Goal: Task Accomplishment & Management: Use online tool/utility

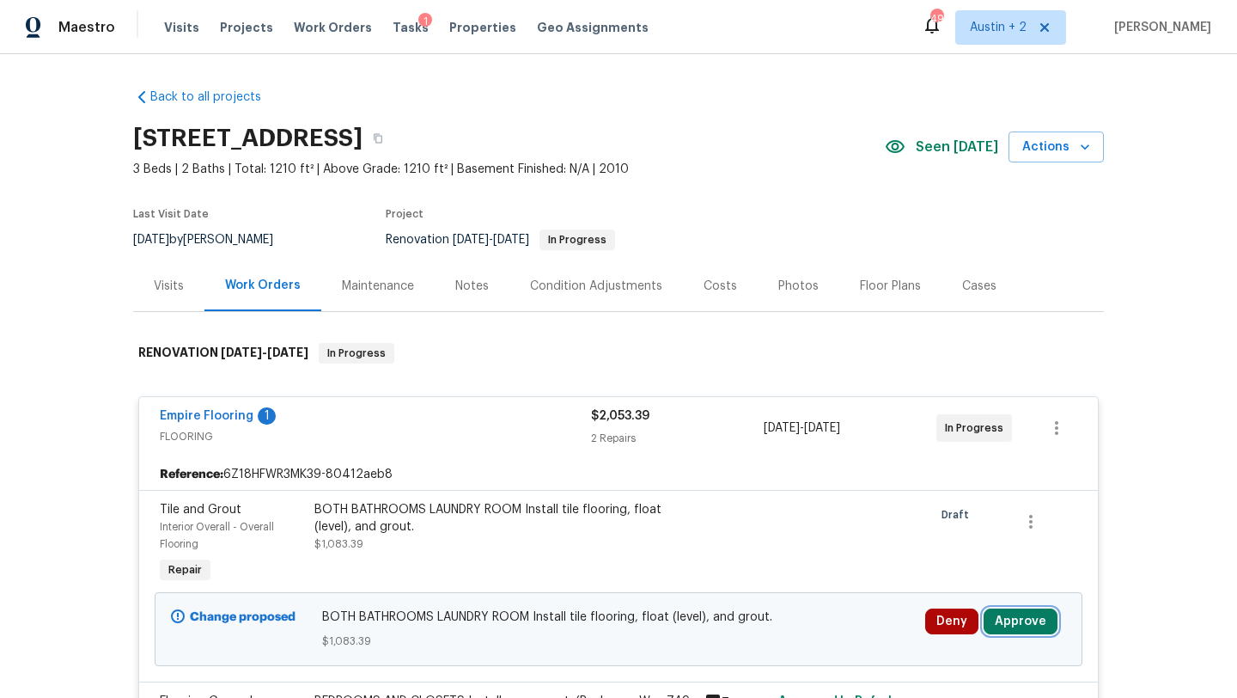
click at [1020, 620] on button "Approve" at bounding box center [1021, 621] width 74 height 26
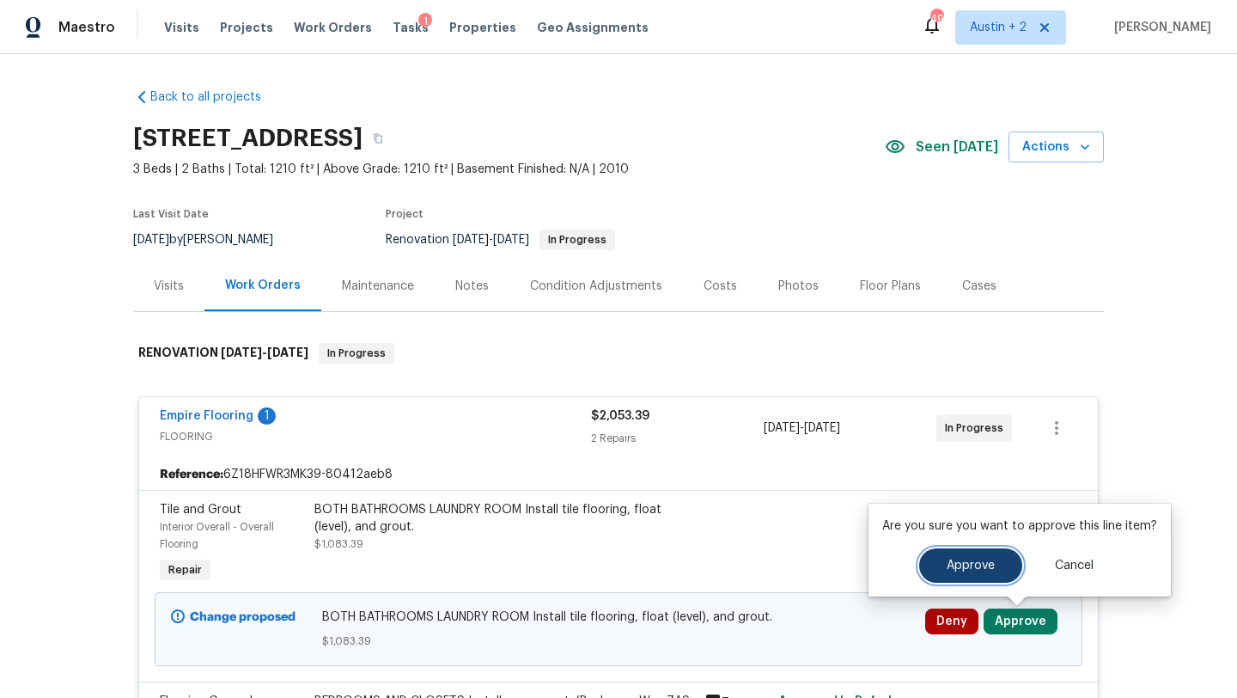
click at [938, 561] on button "Approve" at bounding box center [971, 565] width 103 height 34
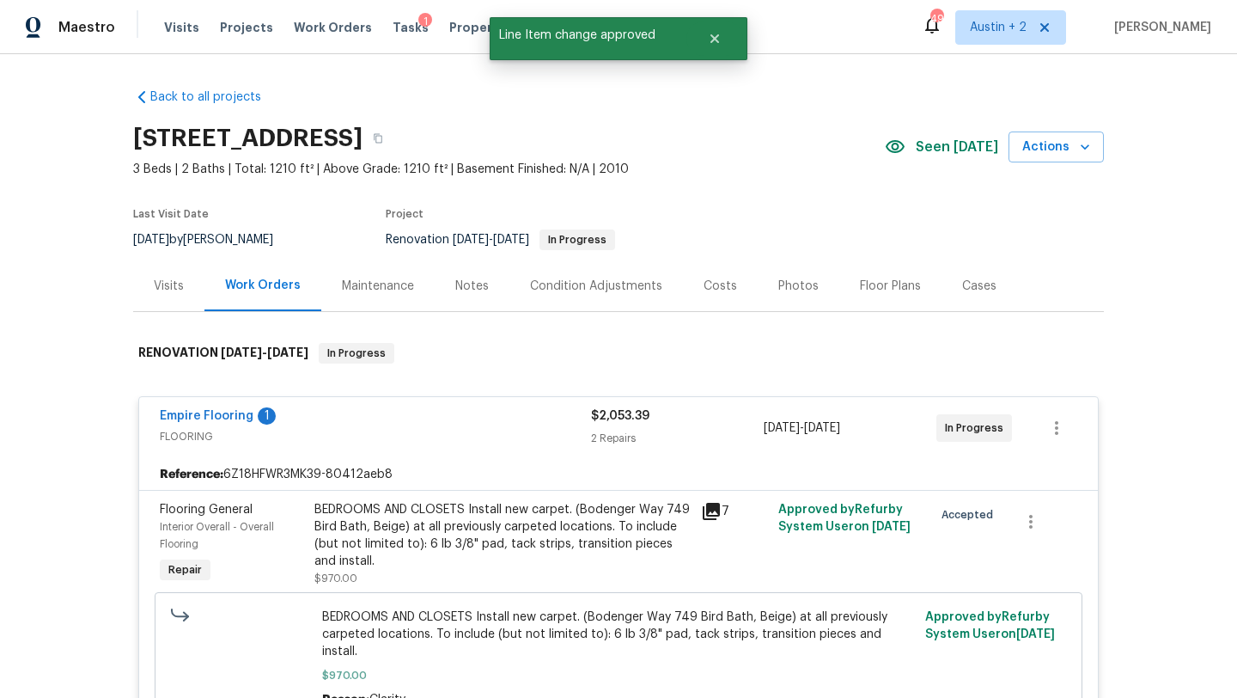
click at [709, 278] on div "Costs" at bounding box center [721, 286] width 34 height 17
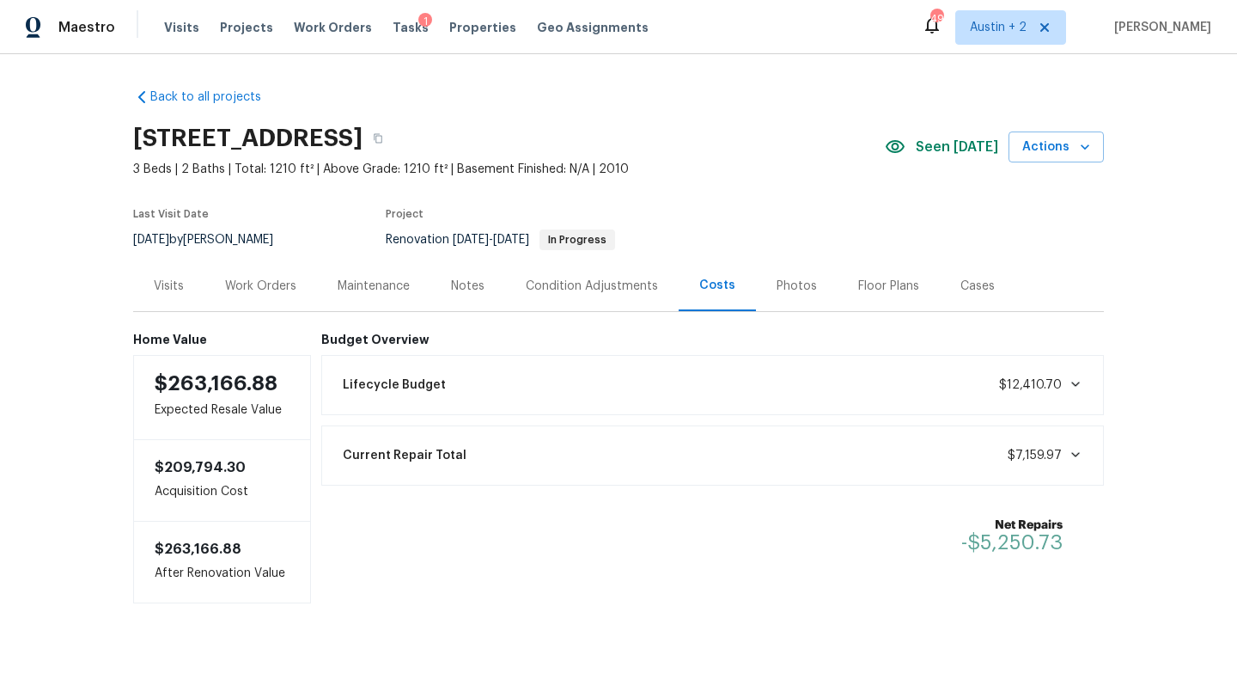
click at [268, 284] on div "Work Orders" at bounding box center [260, 286] width 71 height 17
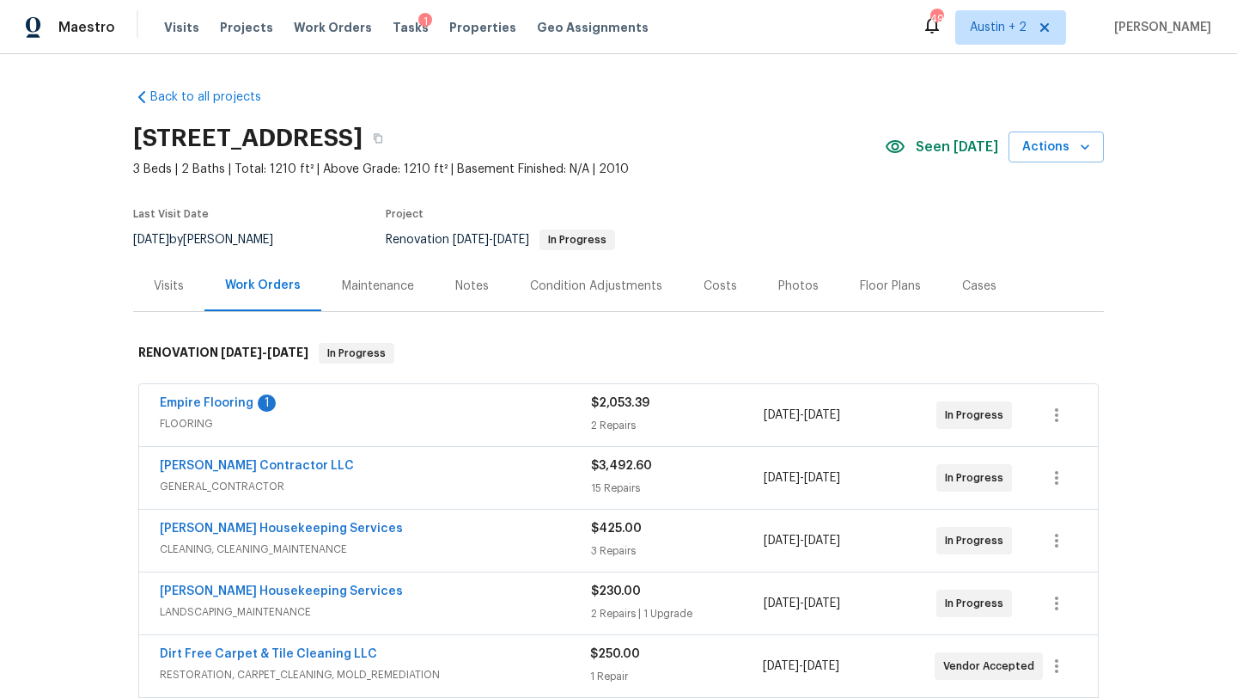
click at [704, 290] on div "Costs" at bounding box center [721, 286] width 34 height 17
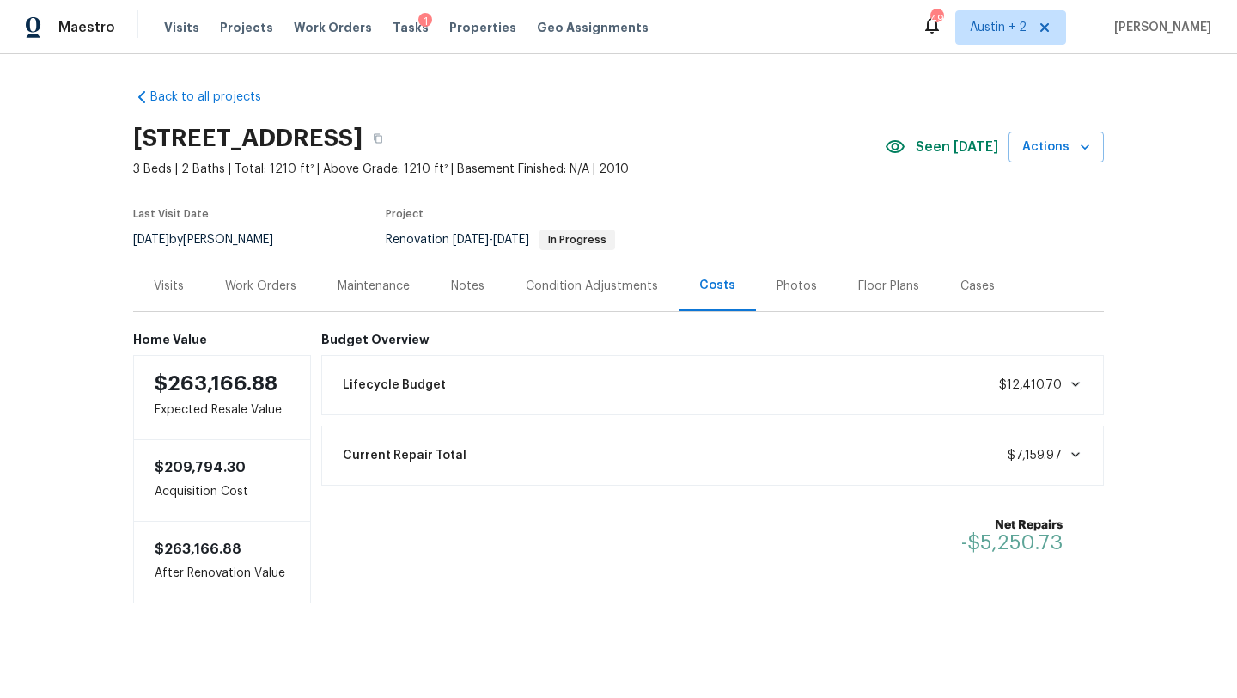
click at [239, 282] on div "Work Orders" at bounding box center [260, 286] width 71 height 17
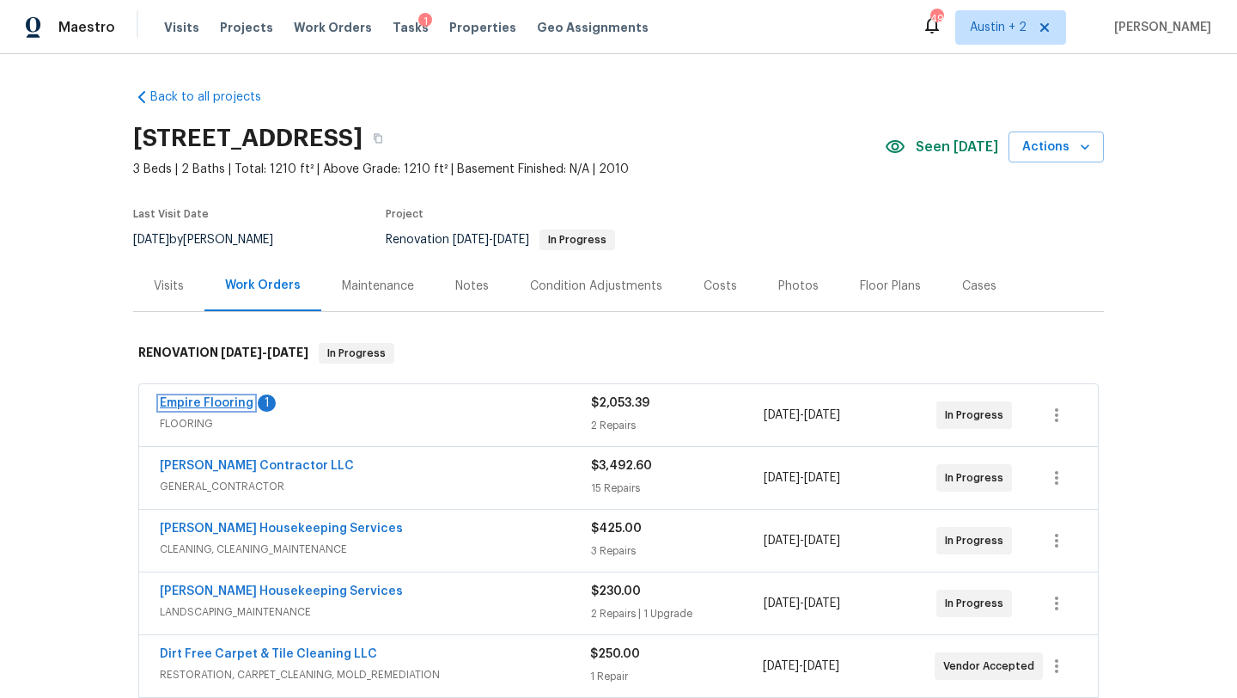
click at [230, 399] on link "Empire Flooring" at bounding box center [207, 403] width 94 height 12
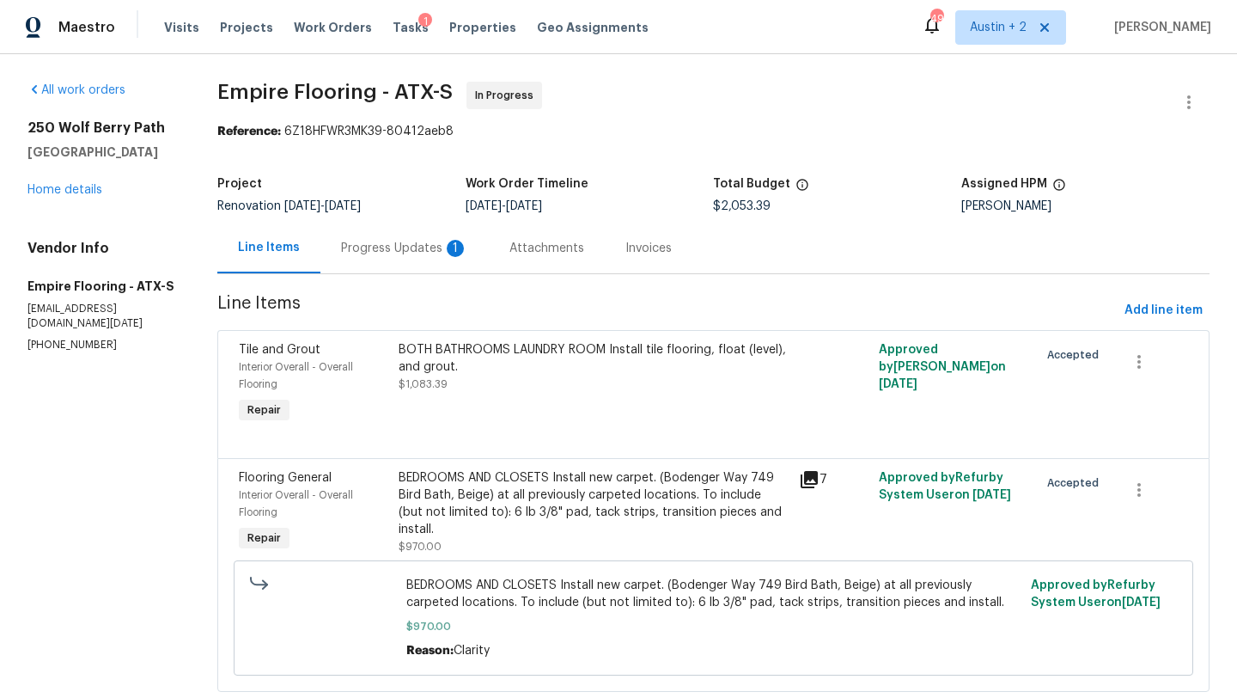
click at [393, 257] on div "Progress Updates 1" at bounding box center [405, 248] width 168 height 51
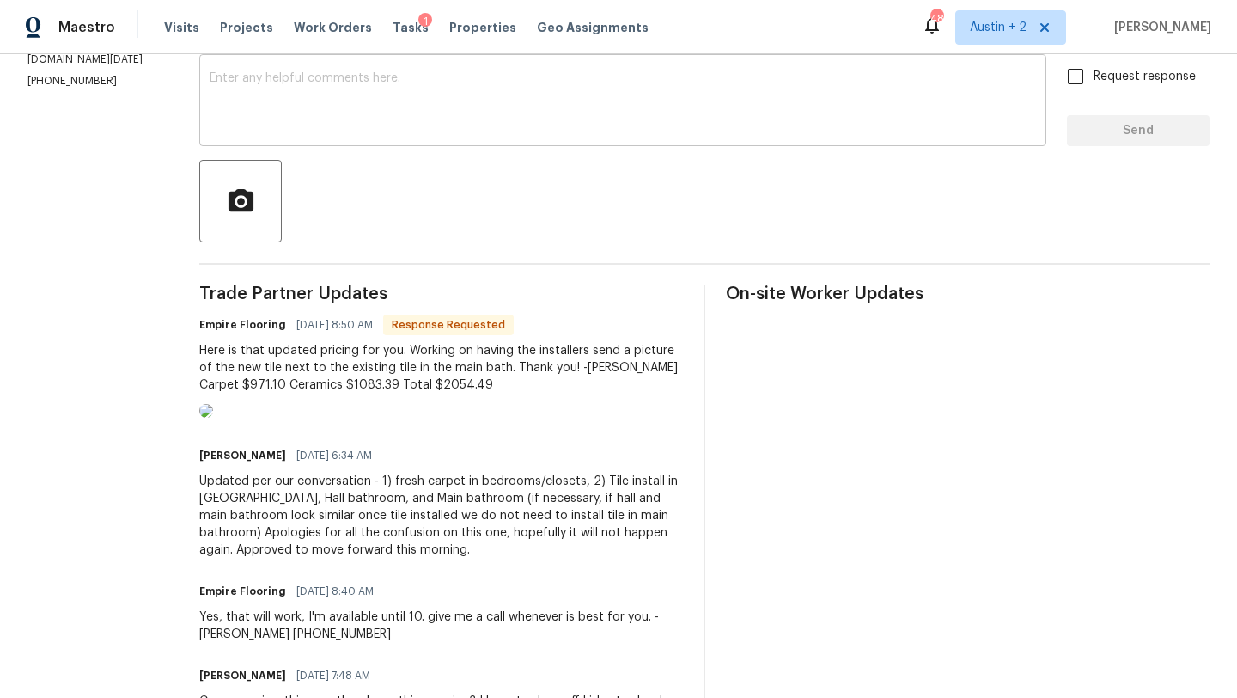
scroll to position [301, 0]
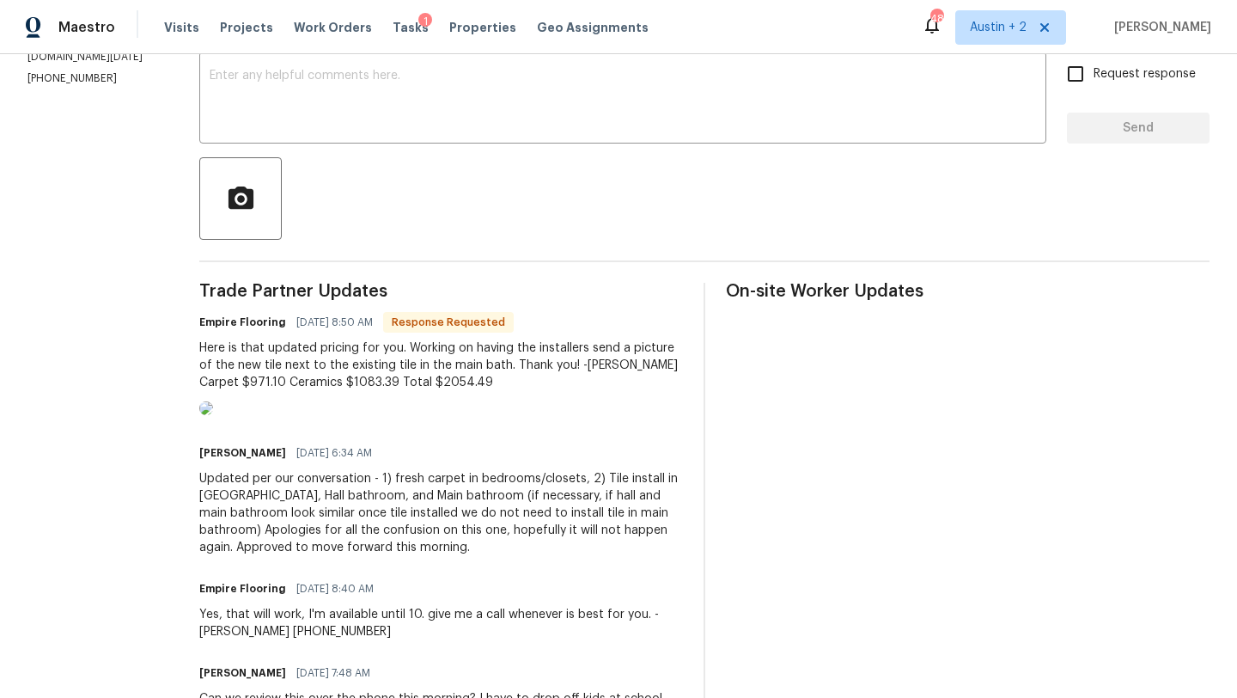
click at [498, 205] on div at bounding box center [704, 198] width 1011 height 82
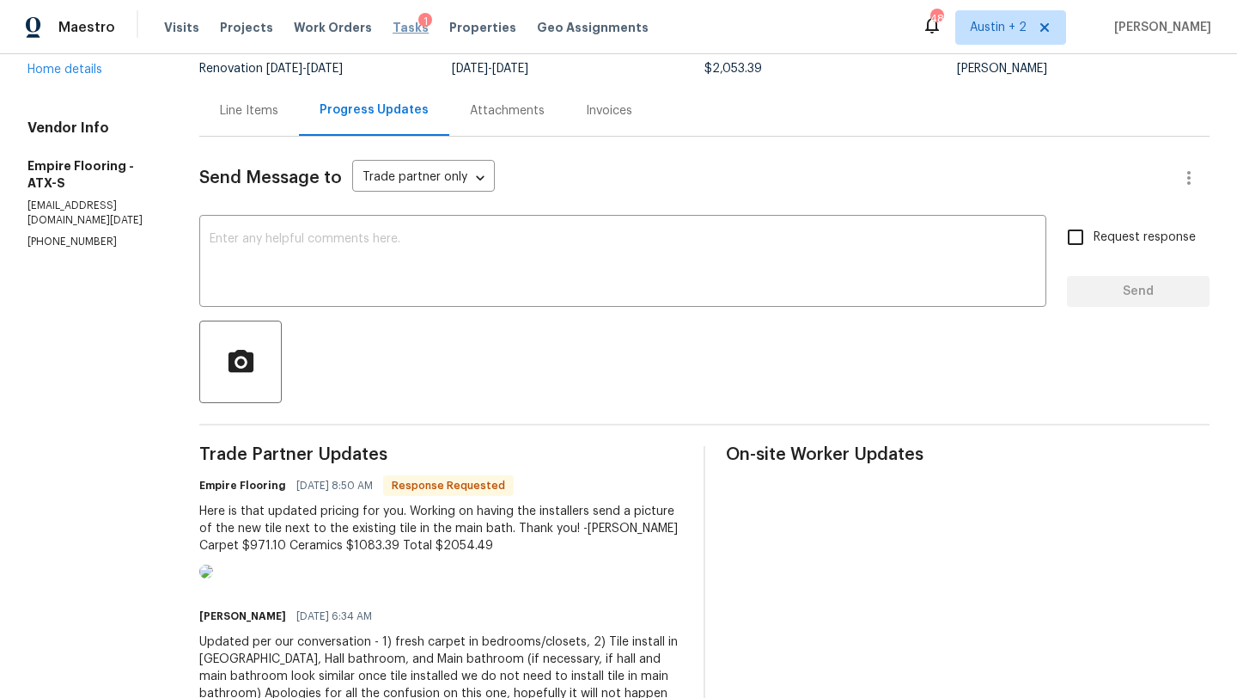
click at [393, 23] on span "Tasks" at bounding box center [411, 27] width 36 height 12
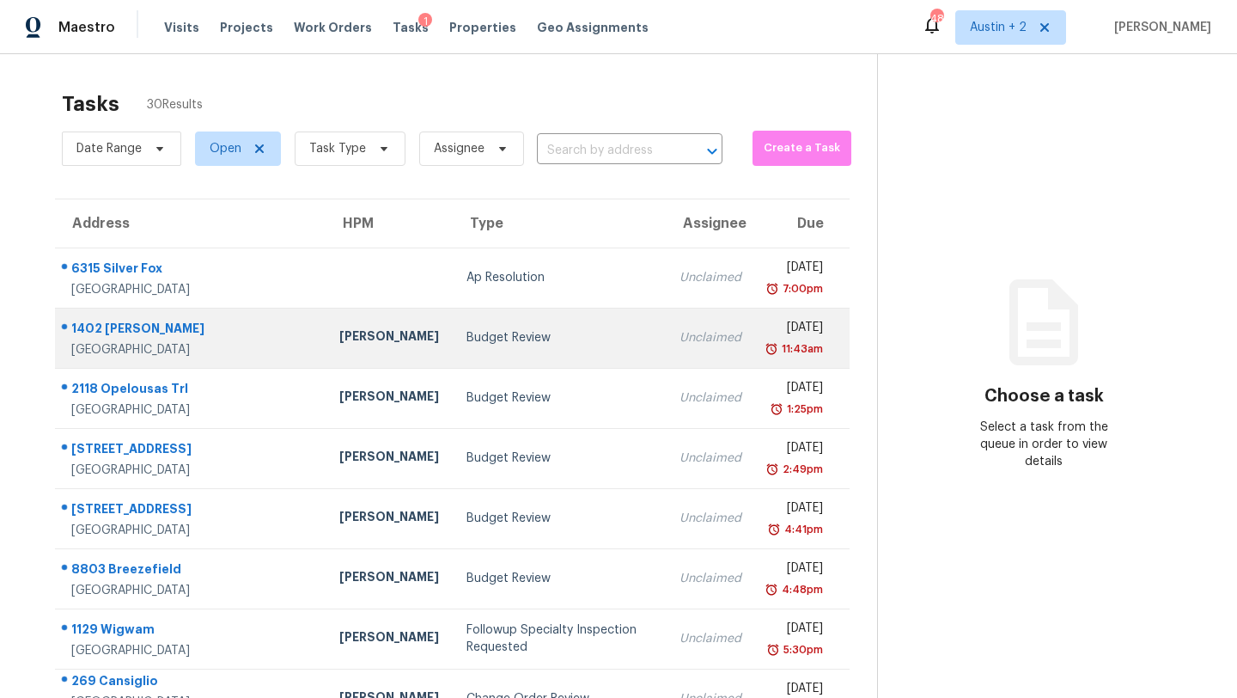
click at [467, 336] on div "Budget Review" at bounding box center [560, 337] width 186 height 17
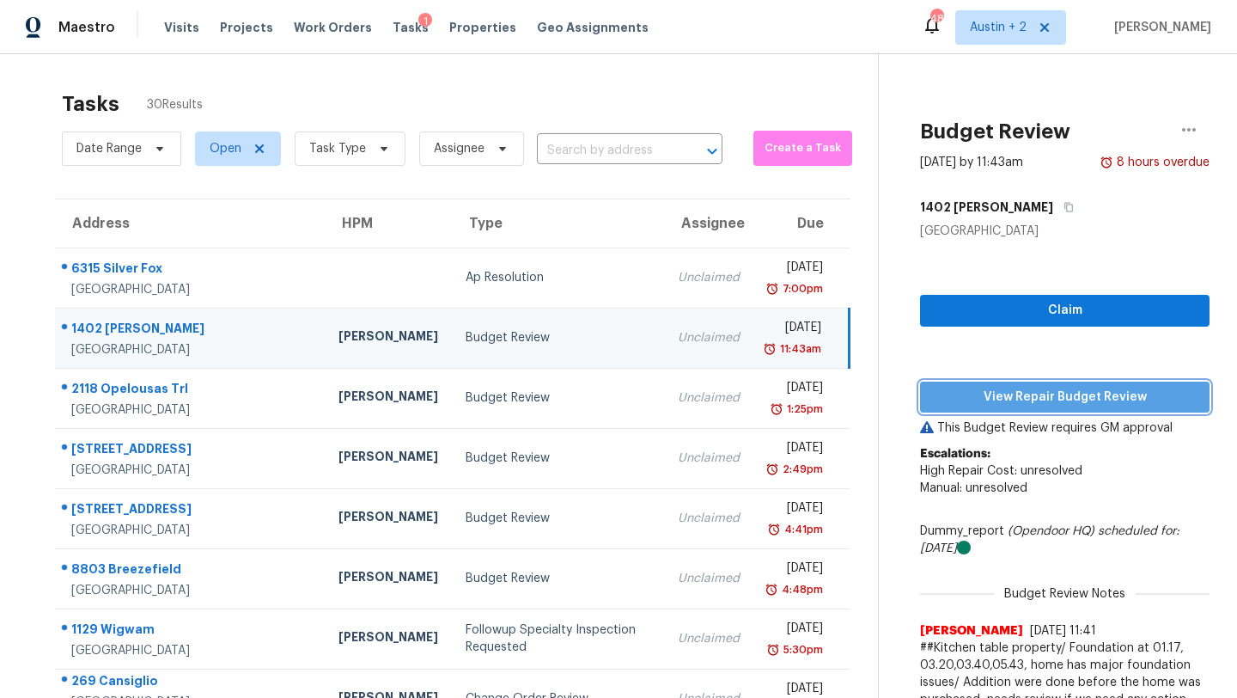
click at [943, 392] on span "View Repair Budget Review" at bounding box center [1065, 397] width 262 height 21
